Goal: Find specific page/section: Find specific page/section

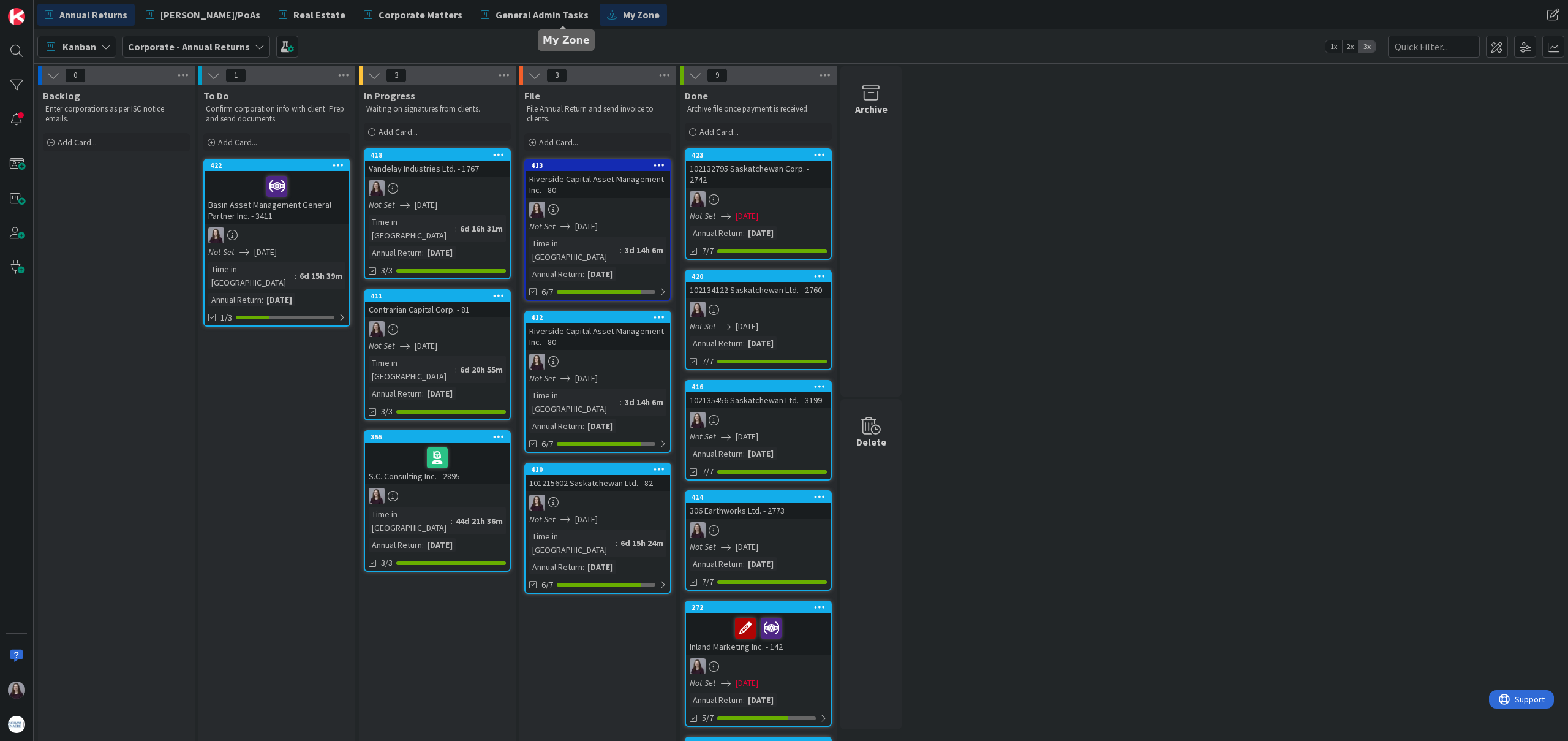
click at [623, 18] on span "My Zone" at bounding box center [641, 15] width 37 height 15
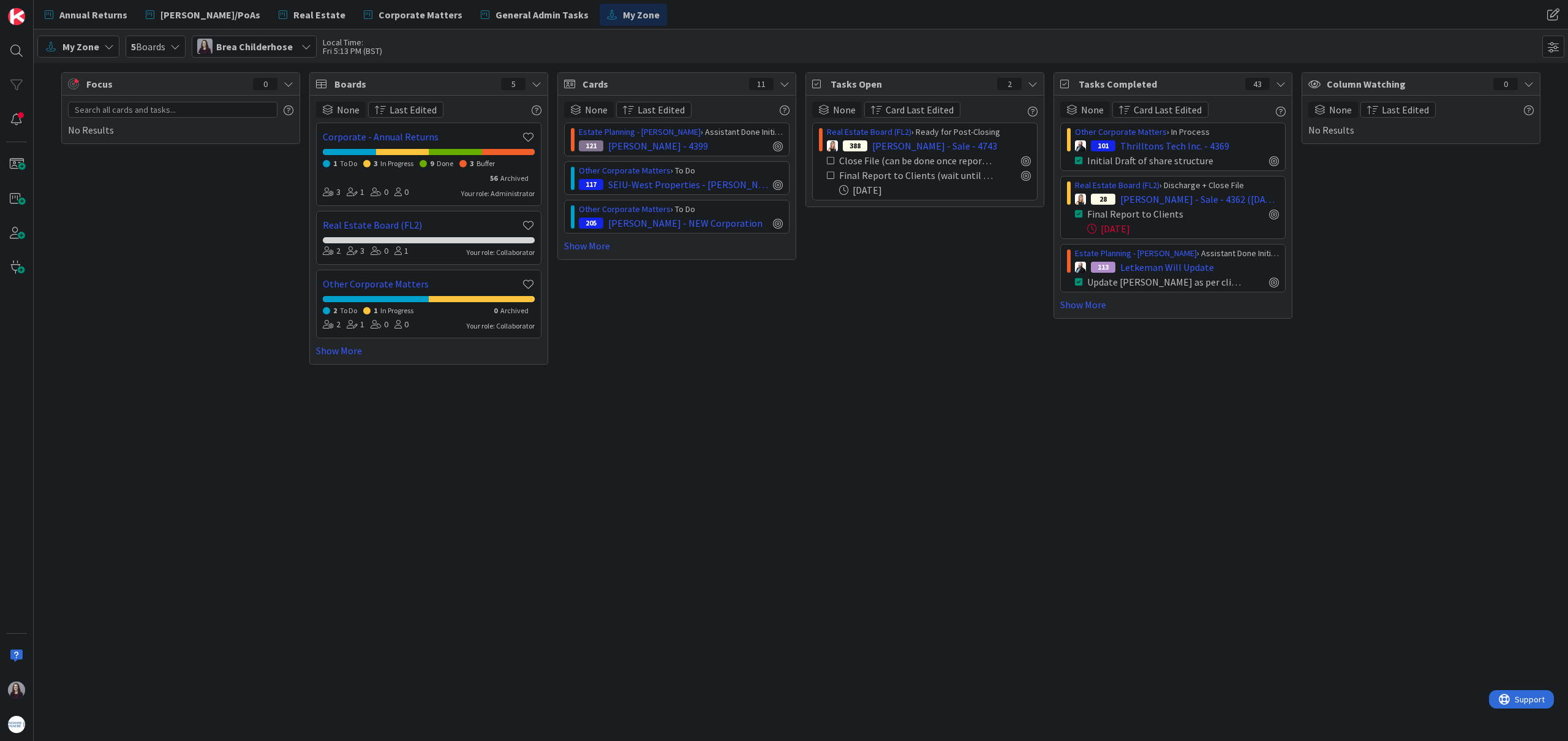
click at [829, 175] on icon at bounding box center [832, 175] width 9 height 9
click at [830, 159] on icon at bounding box center [832, 161] width 9 height 9
click at [886, 134] on link "Real Estate Board (FL2)" at bounding box center [869, 131] width 85 height 11
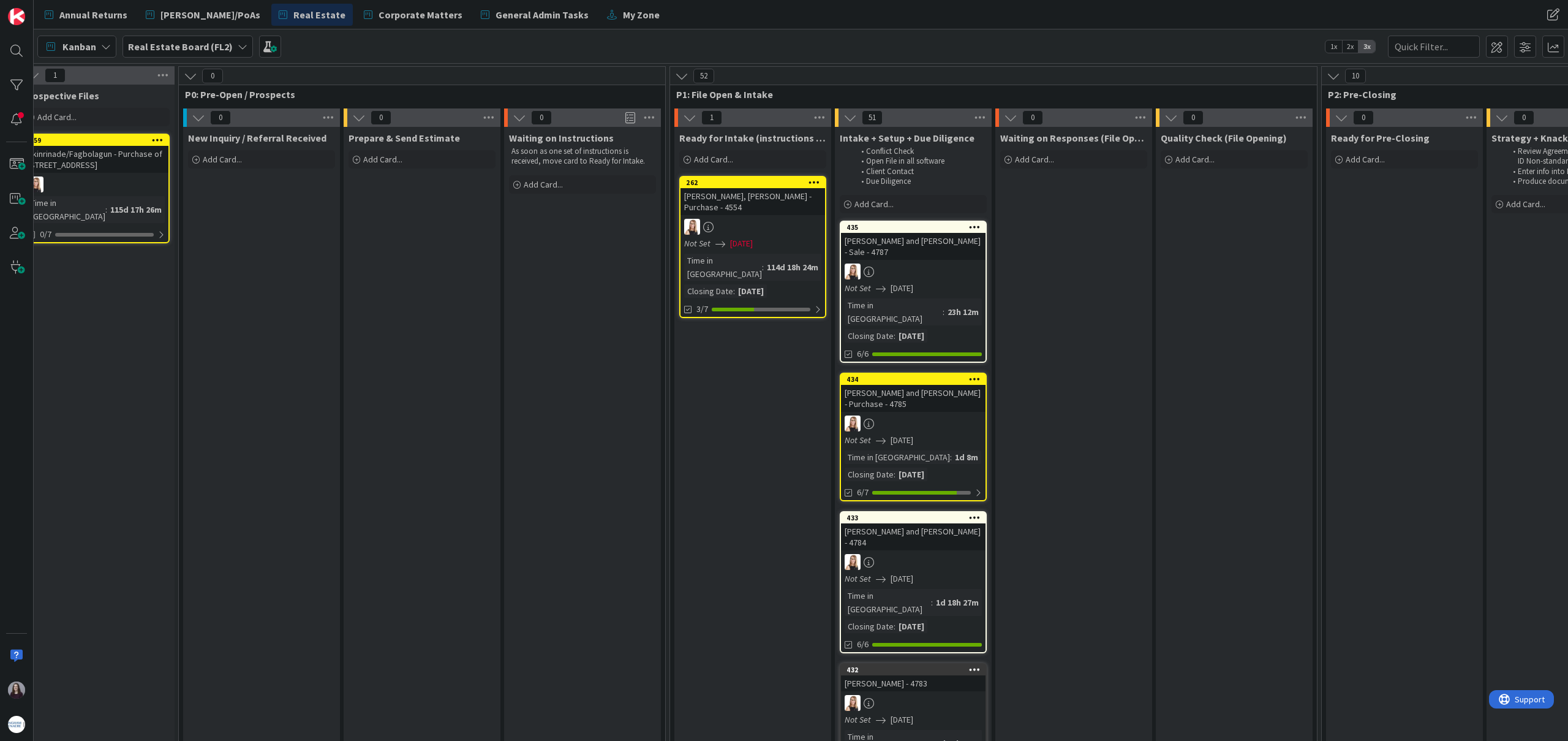
scroll to position [0, 24]
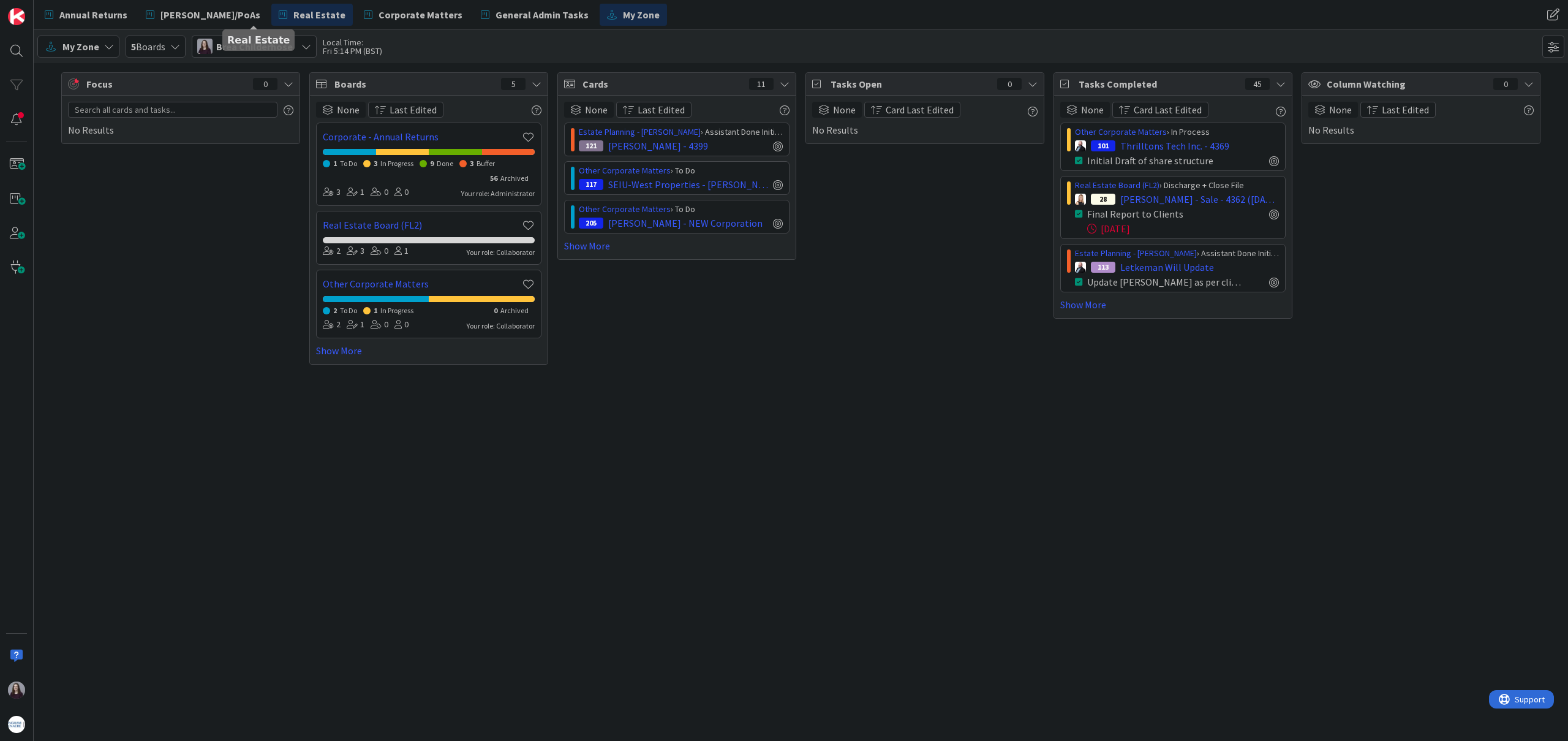
click at [271, 4] on link "Real Estate" at bounding box center [312, 15] width 82 height 22
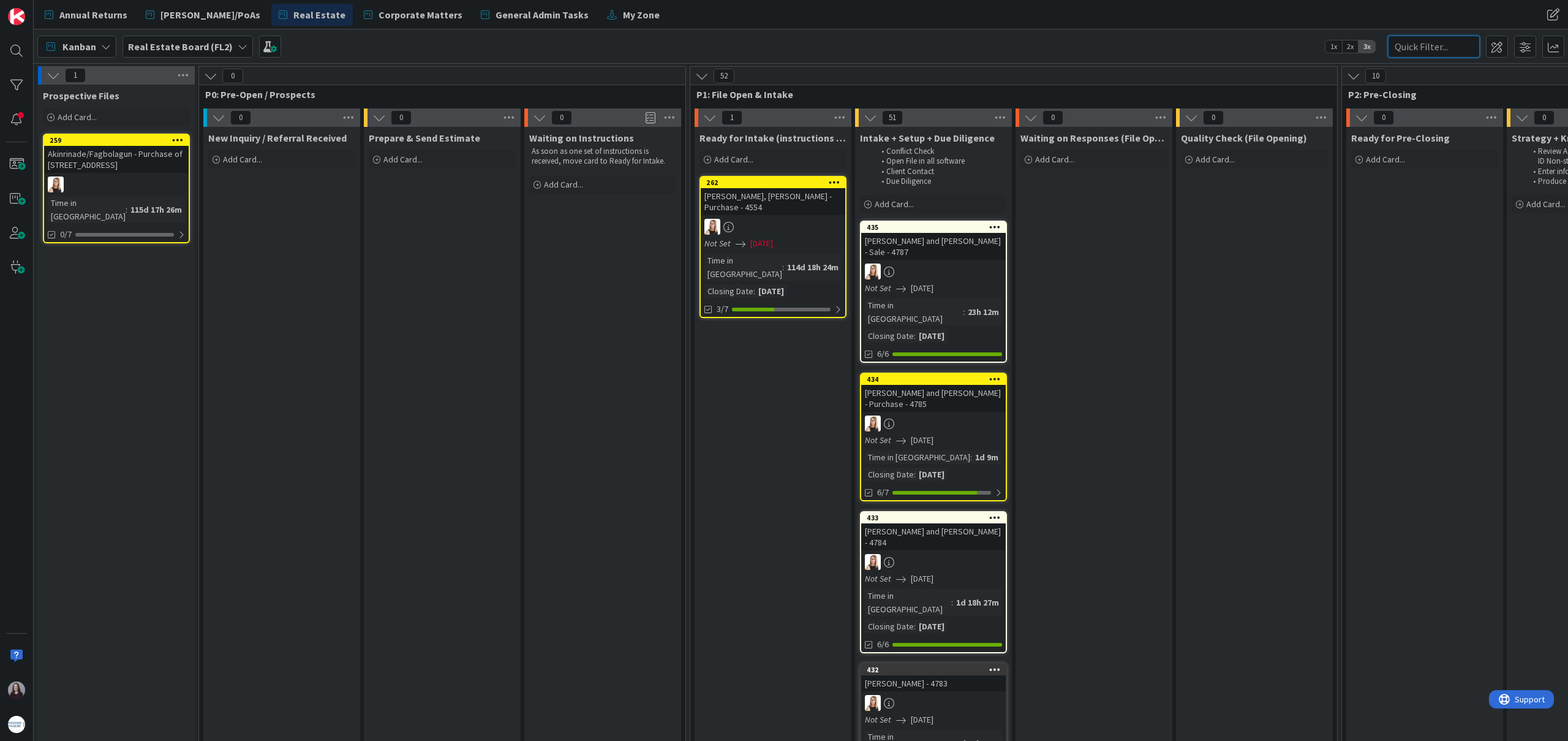
click at [1405, 45] on input "text" at bounding box center [1434, 46] width 92 height 22
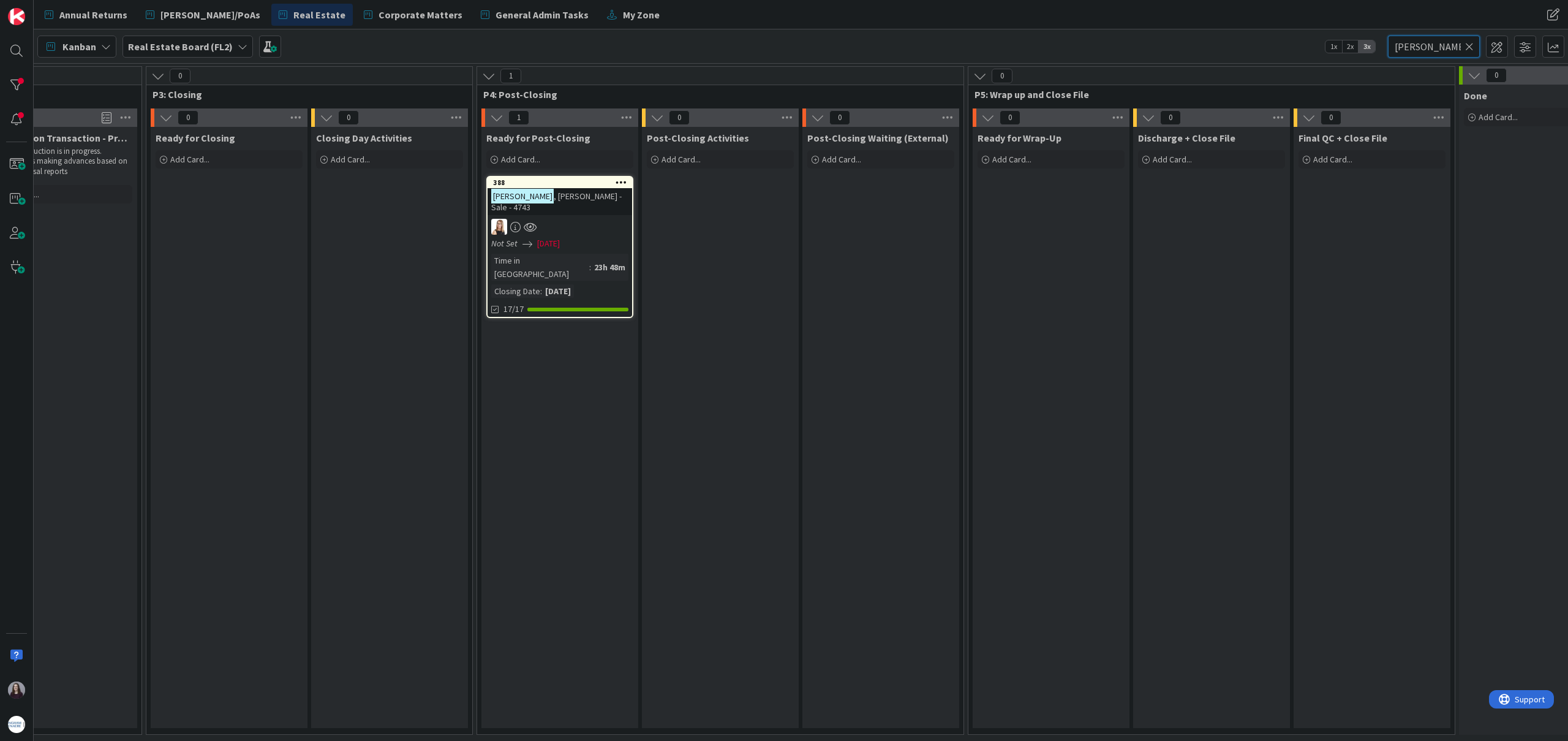
scroll to position [0, 2286]
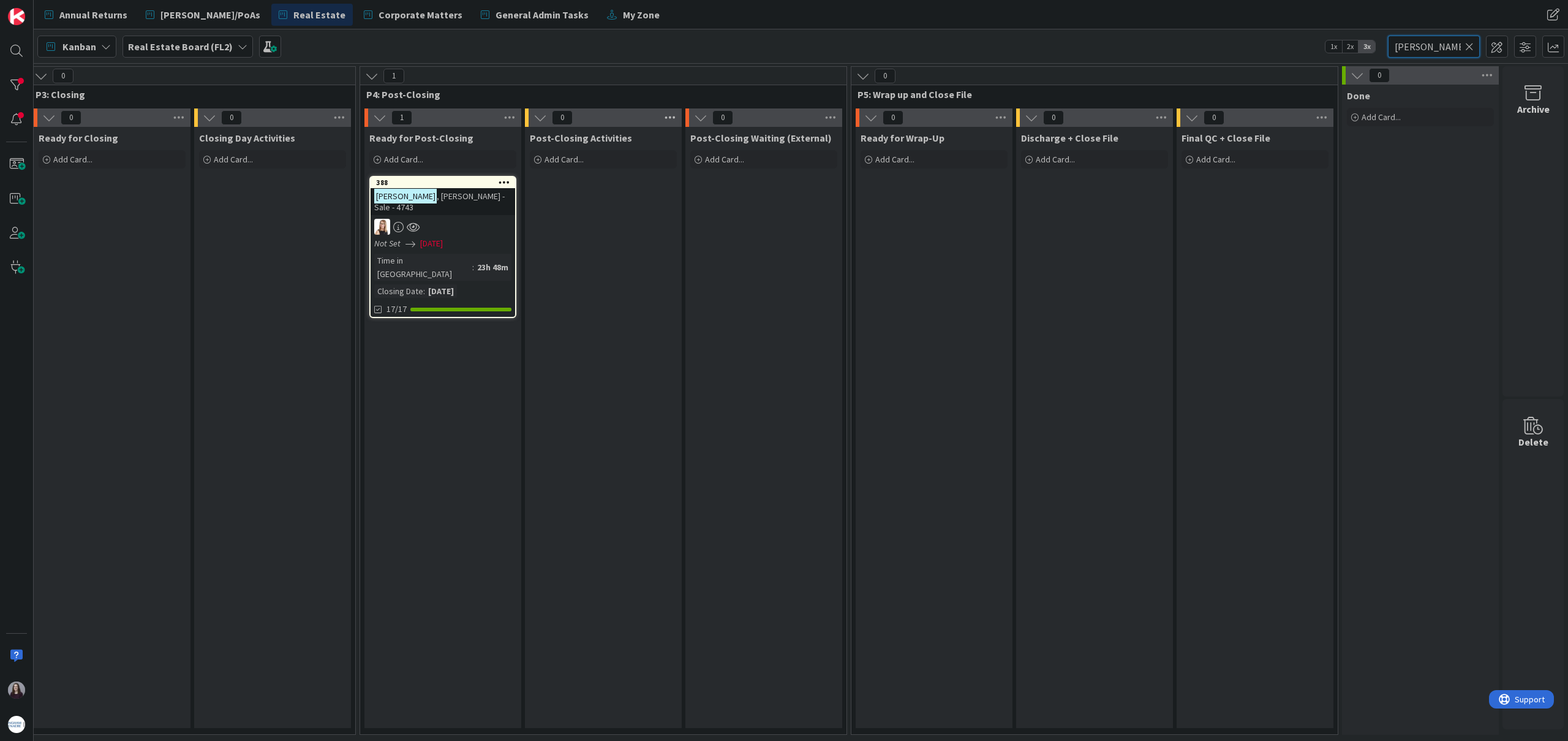
type input "[PERSON_NAME]"
click at [674, 118] on icon at bounding box center [670, 117] width 16 height 18
click at [593, 245] on div "Post-Closing Activities Add Card..." at bounding box center [603, 427] width 157 height 601
click at [1468, 49] on icon at bounding box center [1470, 46] width 9 height 11
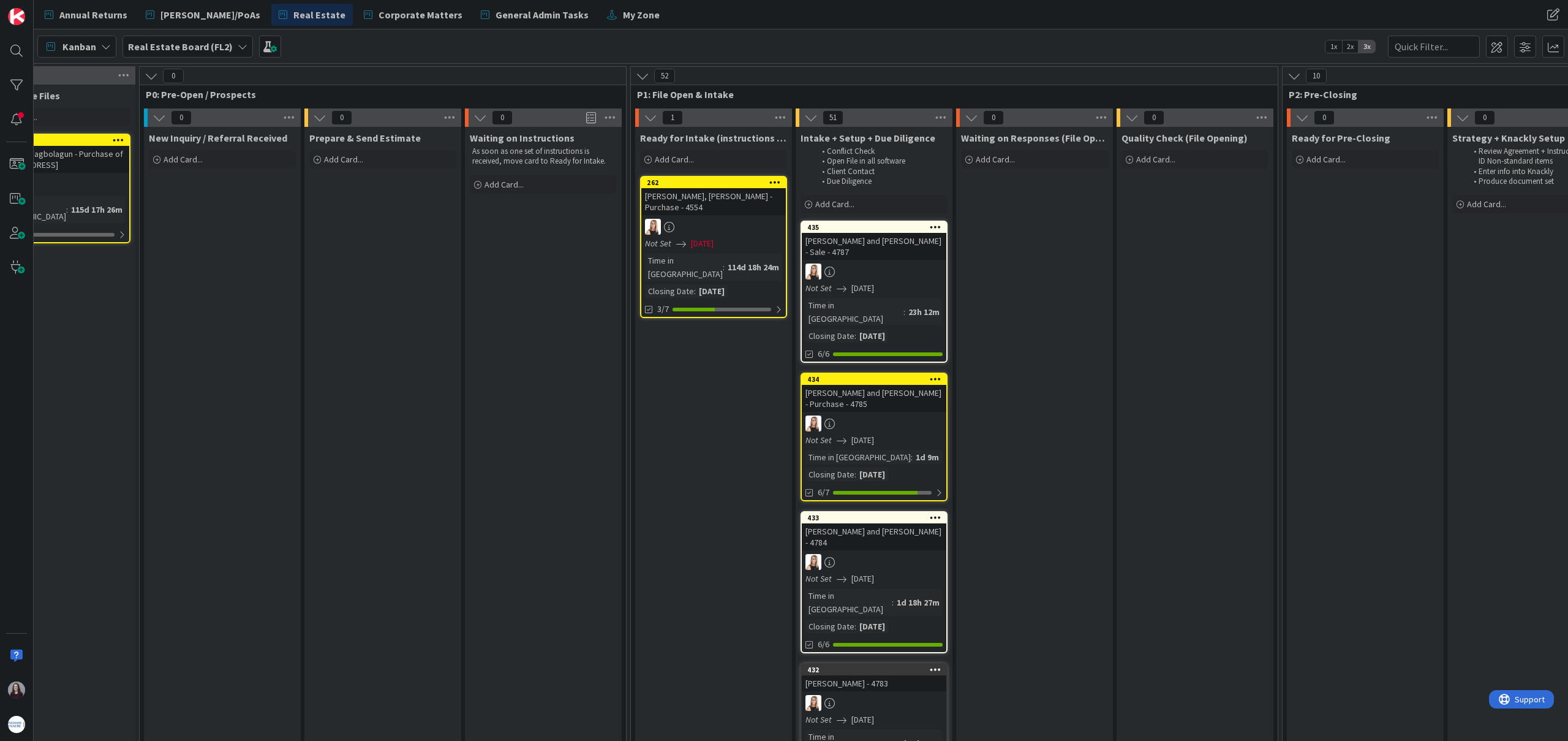
scroll to position [0, 0]
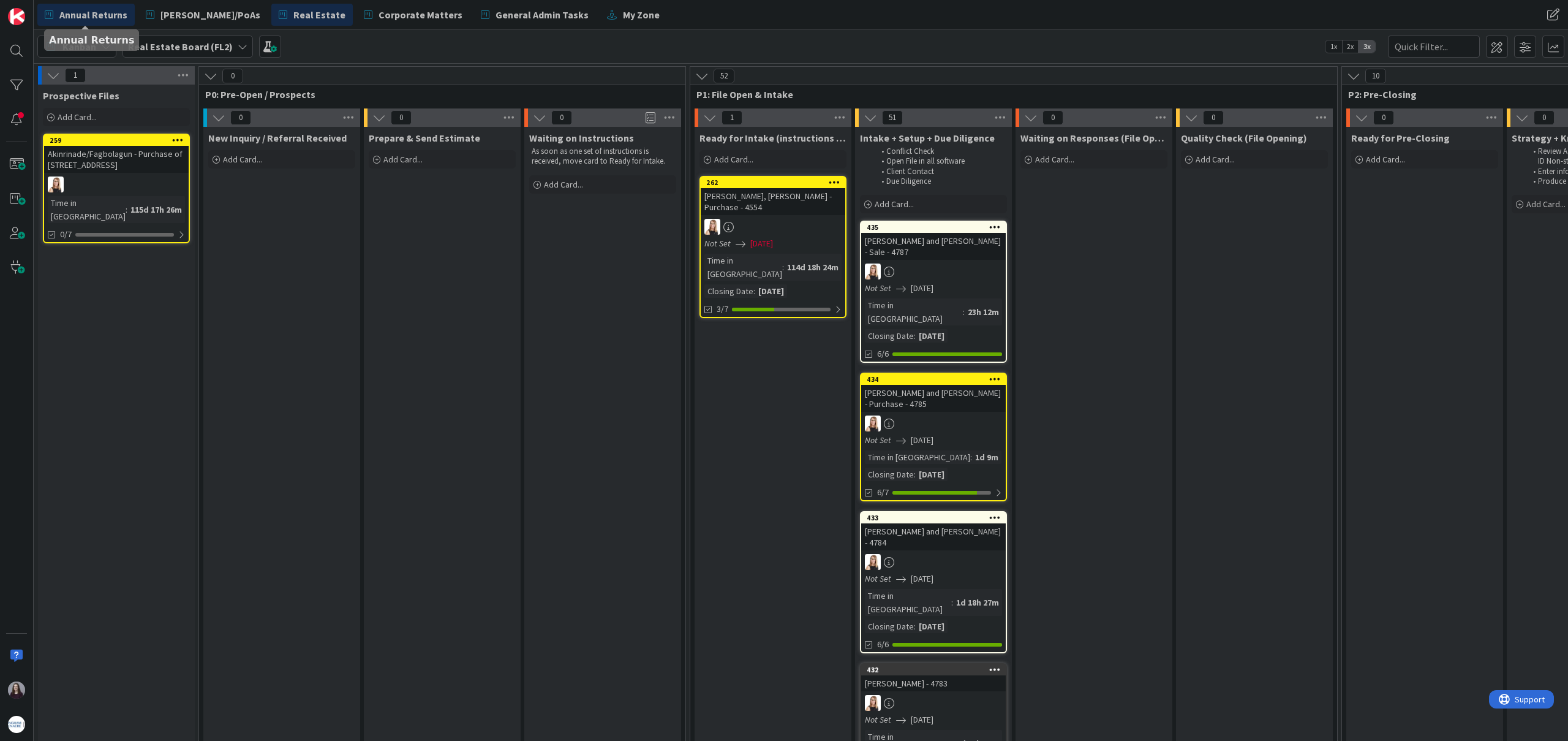
click at [113, 13] on span "Annual Returns" at bounding box center [94, 15] width 68 height 15
